Goal: Use online tool/utility: Utilize a website feature to perform a specific function

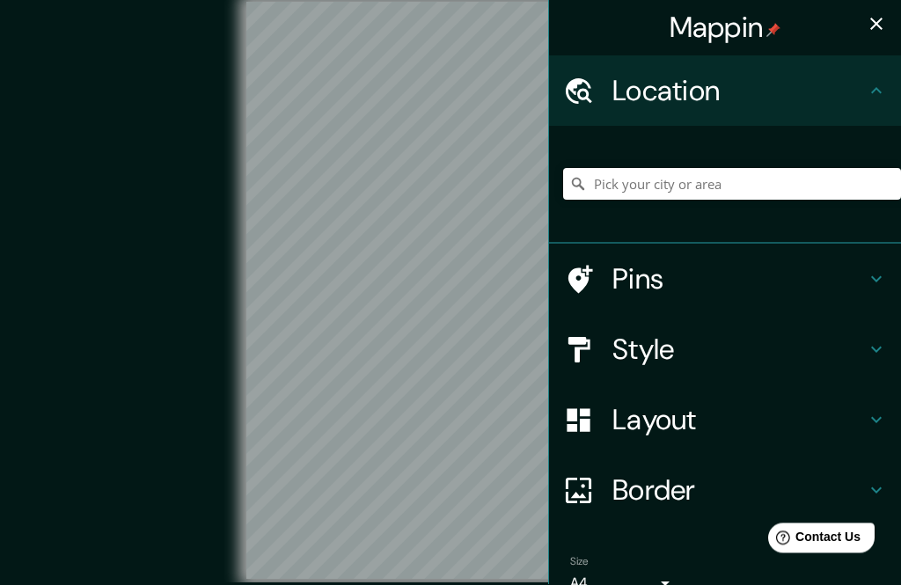
scroll to position [42, 0]
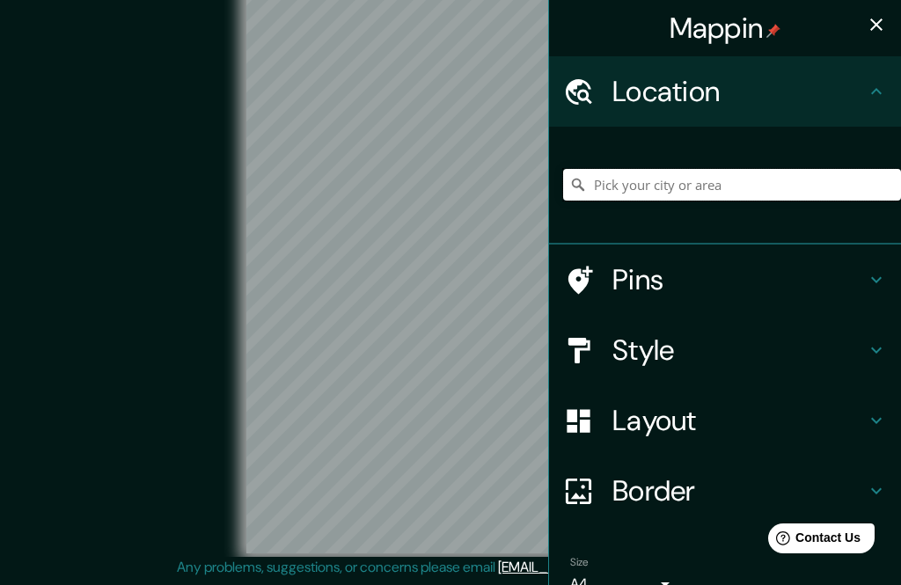
click at [608, 196] on input "Pick your city or area" at bounding box center [732, 185] width 338 height 32
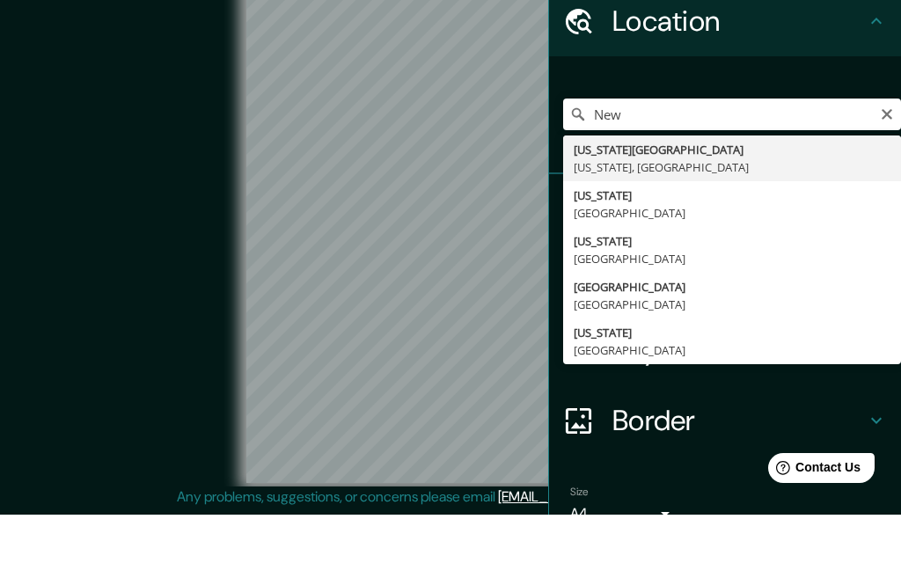
type input "[US_STATE][GEOGRAPHIC_DATA], [US_STATE], [GEOGRAPHIC_DATA]"
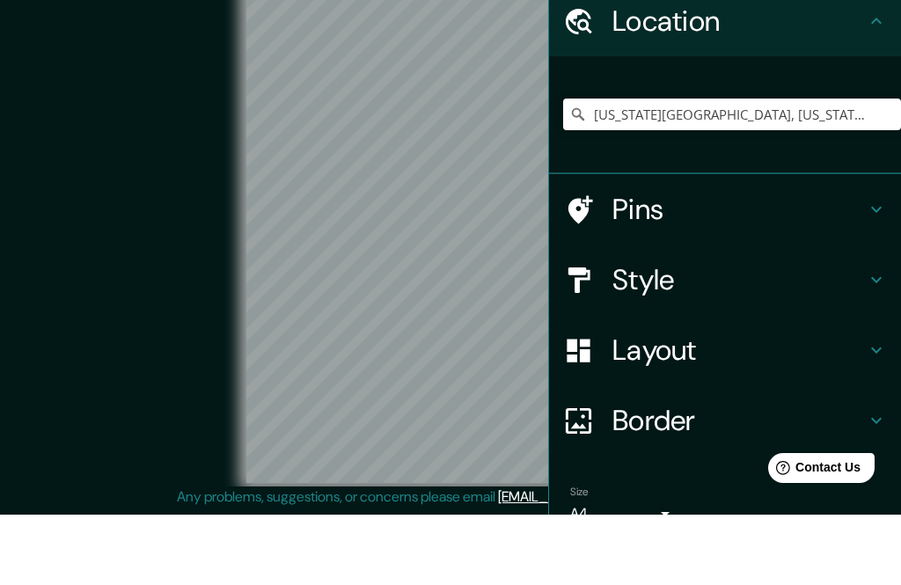
scroll to position [77, 0]
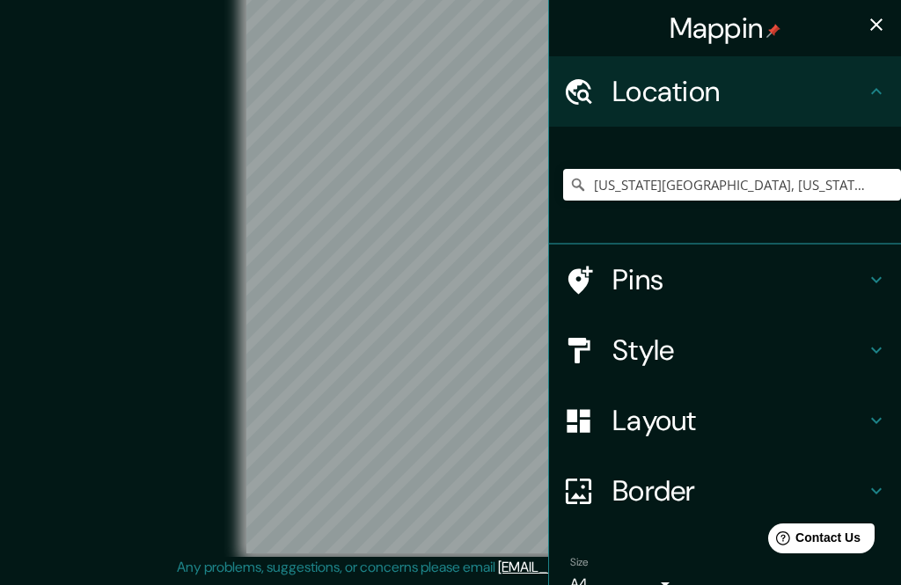
click at [862, 352] on h4 "Style" at bounding box center [738, 349] width 253 height 35
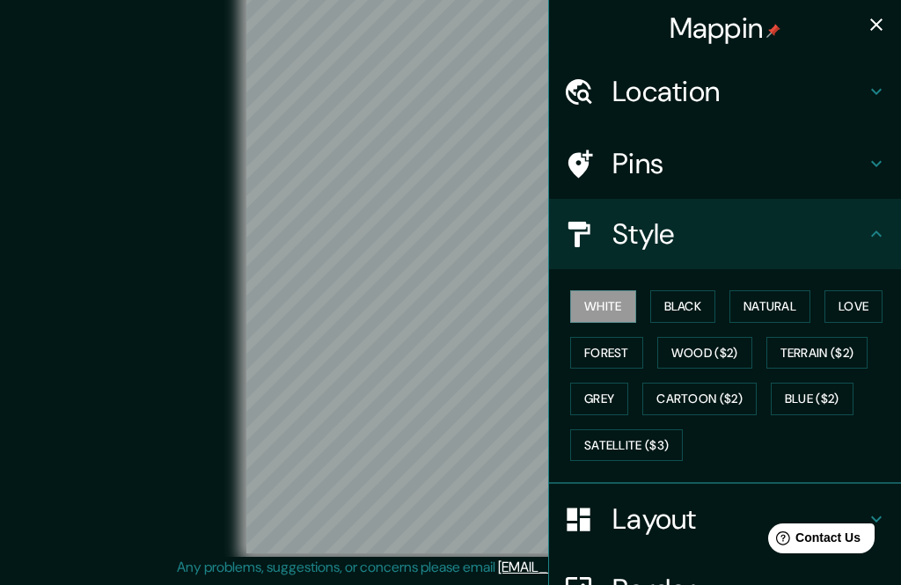
click at [768, 308] on button "Natural" at bounding box center [769, 306] width 81 height 33
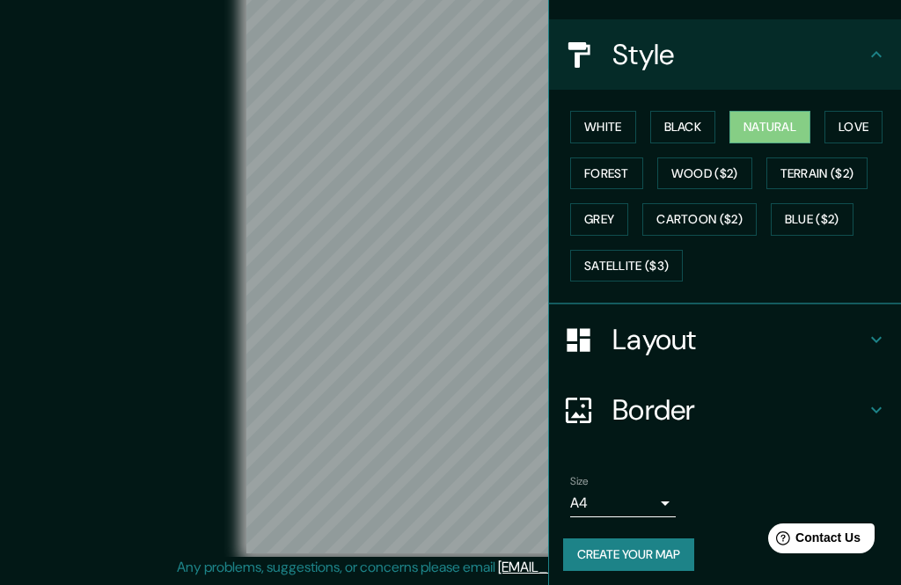
scroll to position [179, 0]
click at [864, 401] on h4 "Border" at bounding box center [738, 409] width 253 height 35
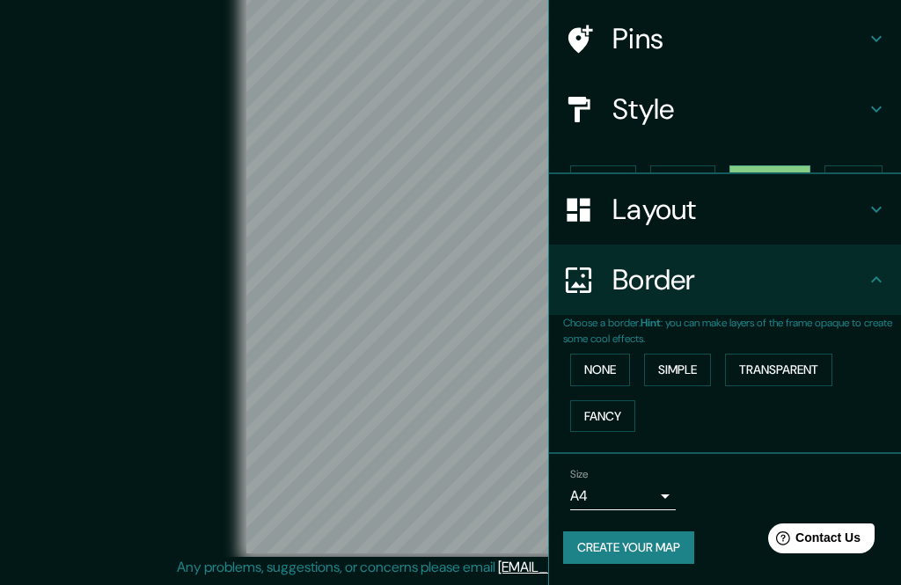
scroll to position [90, 0]
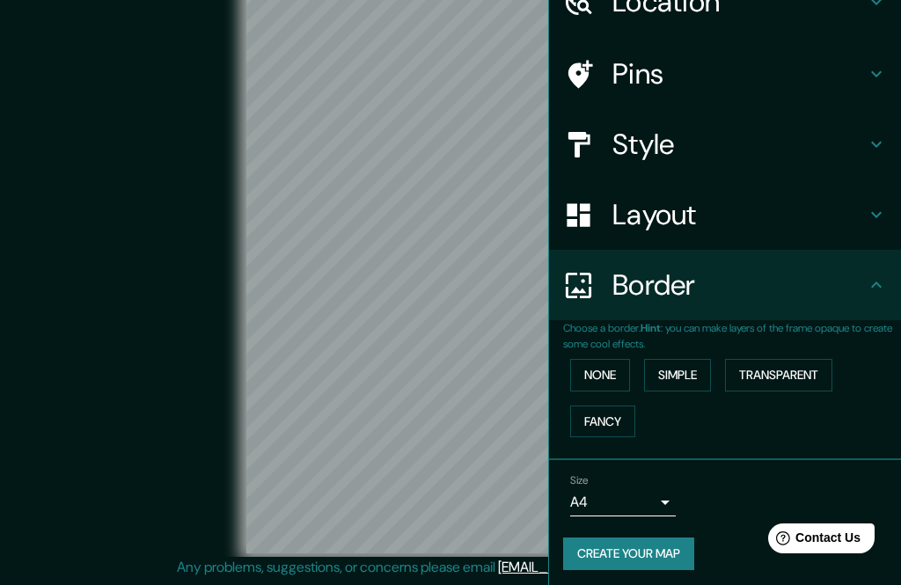
click at [868, 292] on div "Border" at bounding box center [725, 285] width 352 height 70
click at [865, 213] on icon at bounding box center [875, 214] width 21 height 21
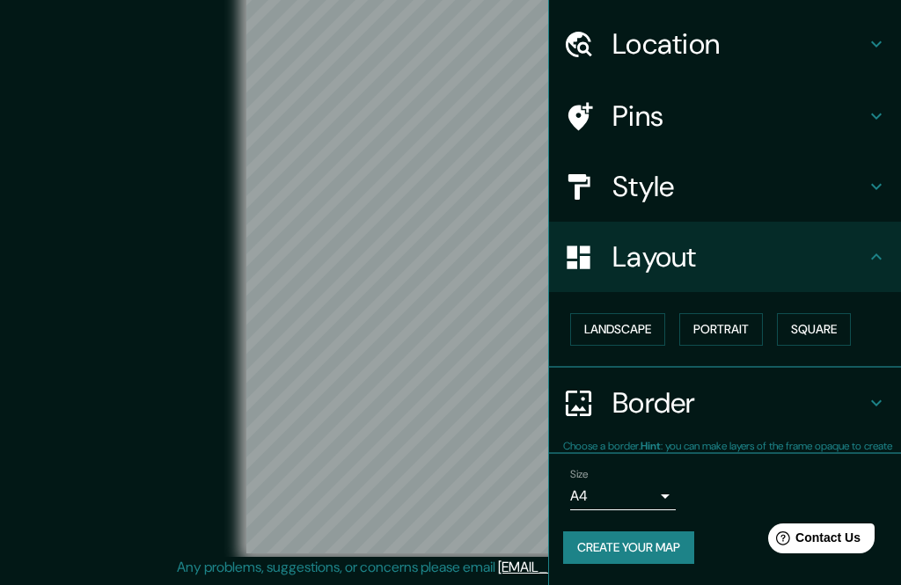
scroll to position [42, 0]
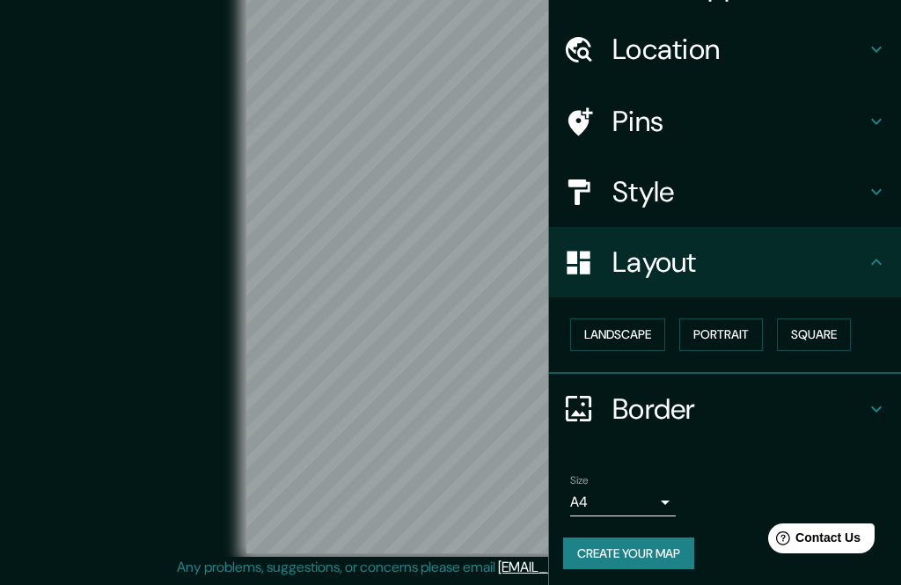
click at [617, 332] on button "Landscape" at bounding box center [617, 334] width 95 height 33
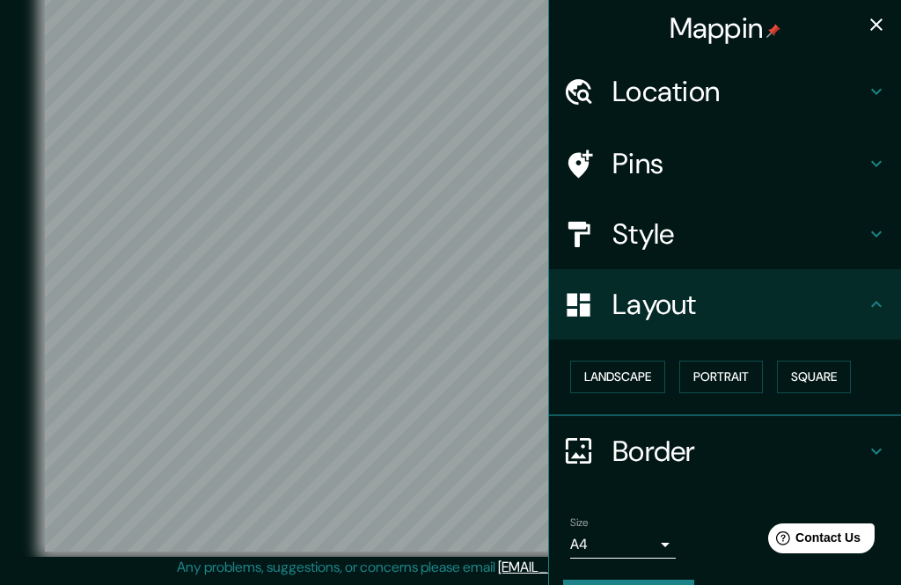
scroll to position [0, 0]
click at [866, 174] on div "Pins" at bounding box center [725, 163] width 352 height 70
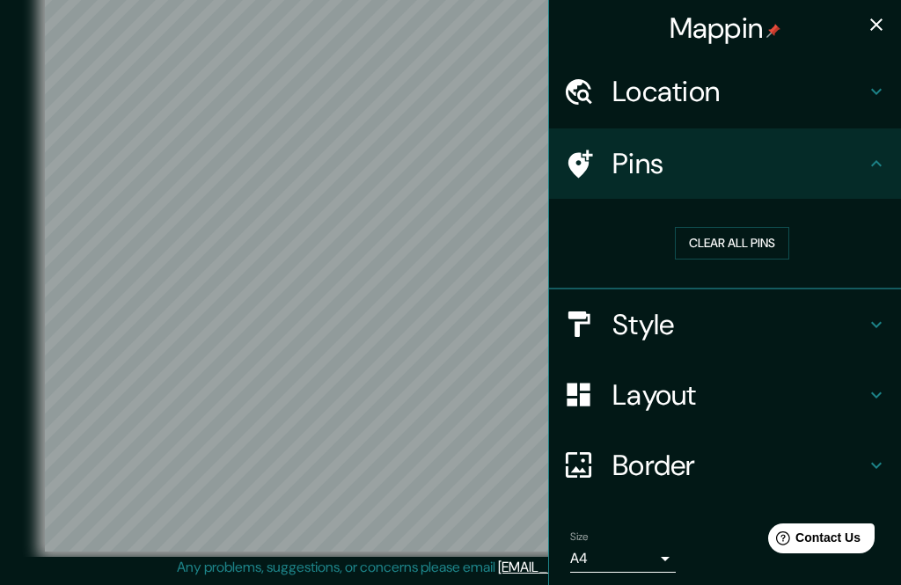
click at [857, 172] on h4 "Pins" at bounding box center [738, 163] width 253 height 35
click at [864, 170] on h4 "Pins" at bounding box center [738, 163] width 253 height 35
click at [863, 171] on h4 "Pins" at bounding box center [738, 163] width 253 height 35
click at [865, 86] on icon at bounding box center [875, 91] width 21 height 21
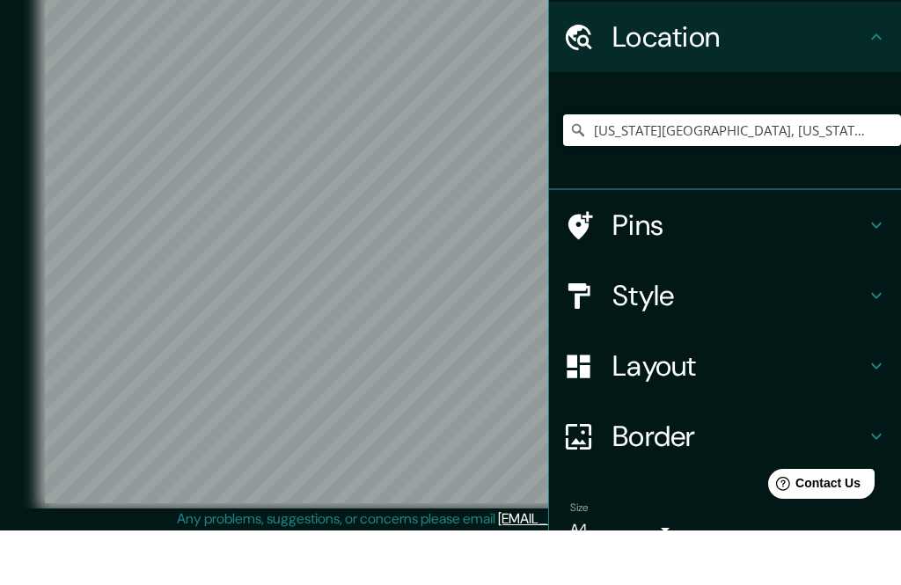
scroll to position [77, 0]
